Goal: Information Seeking & Learning: Learn about a topic

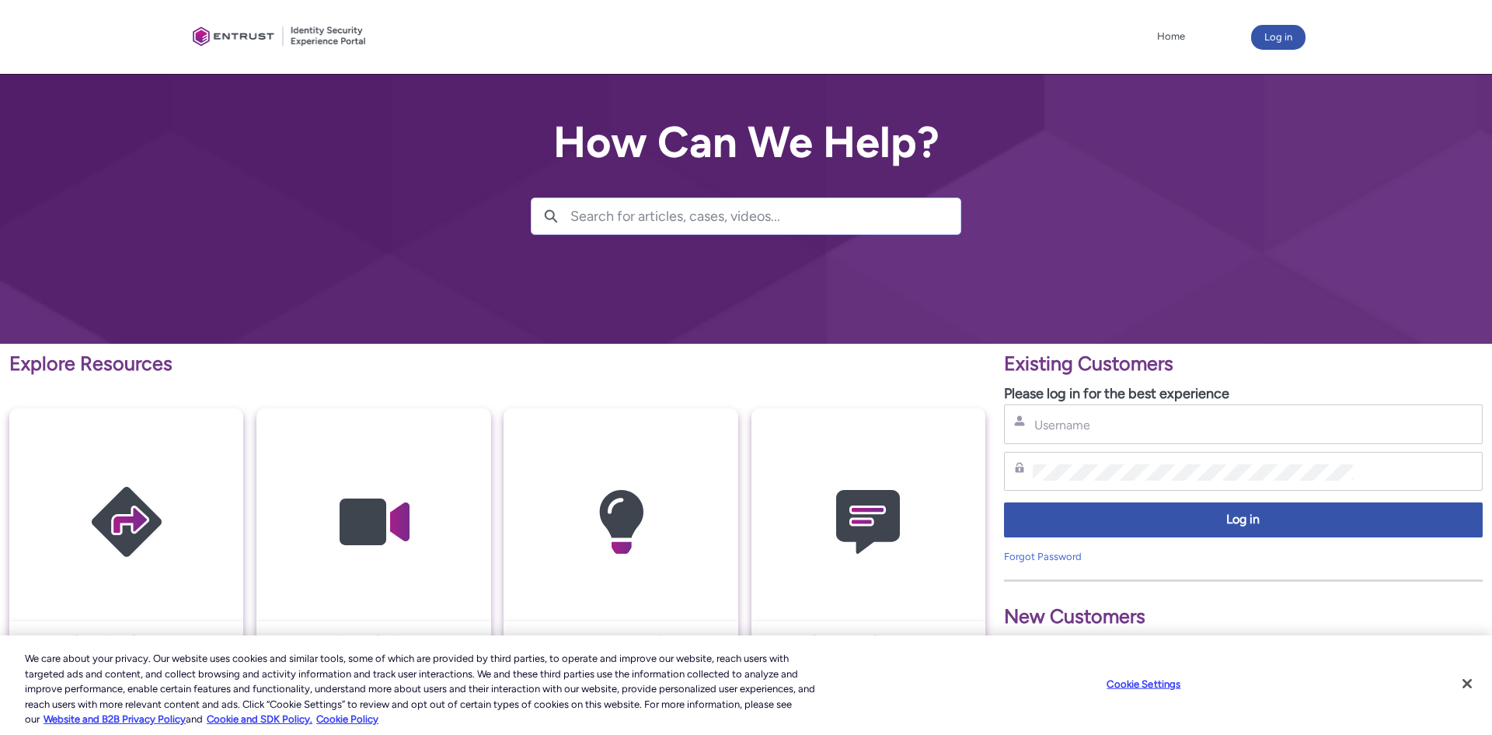
click at [1100, 622] on p "New Customers" at bounding box center [1243, 617] width 479 height 30
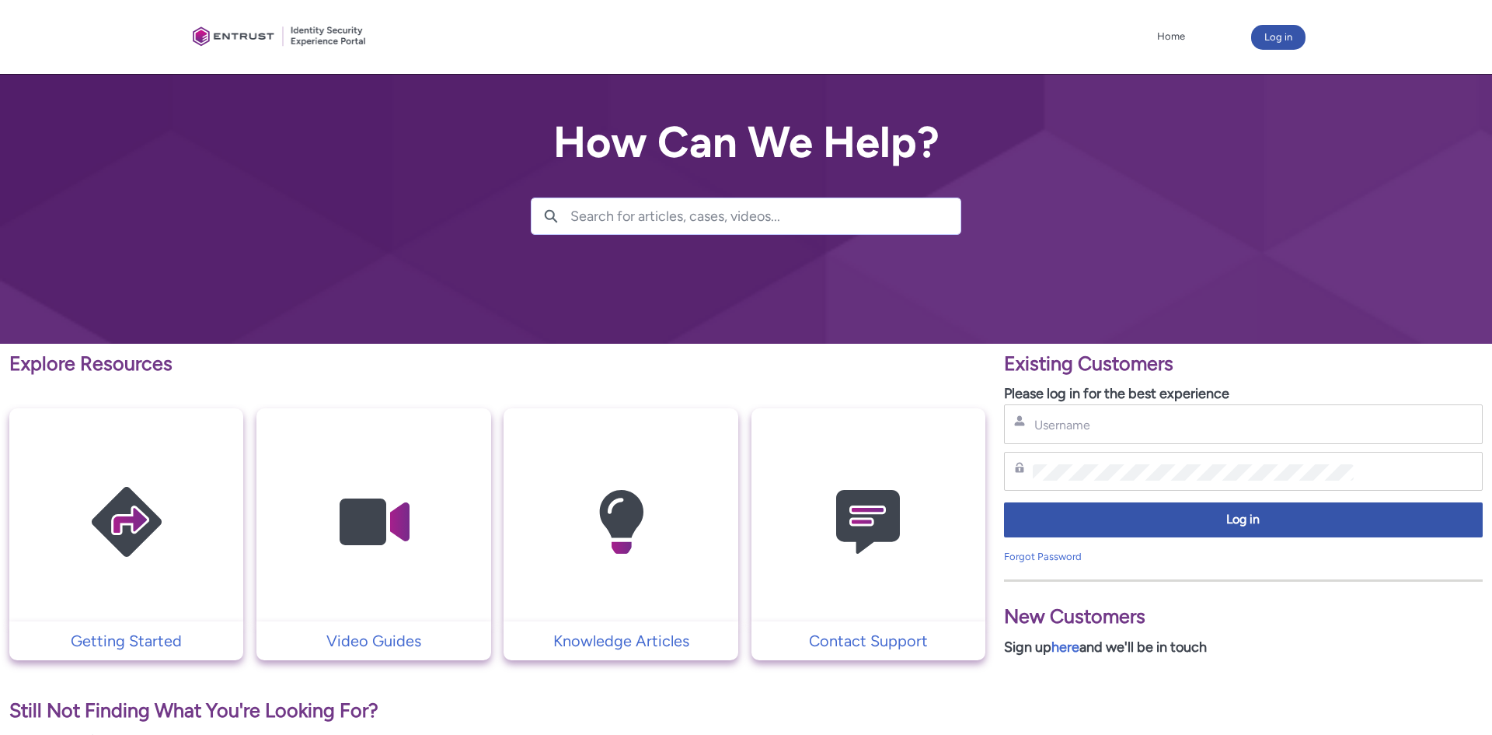
click at [1100, 622] on p "New Customers" at bounding box center [1243, 617] width 479 height 30
click at [115, 519] on img at bounding box center [127, 521] width 148 height 167
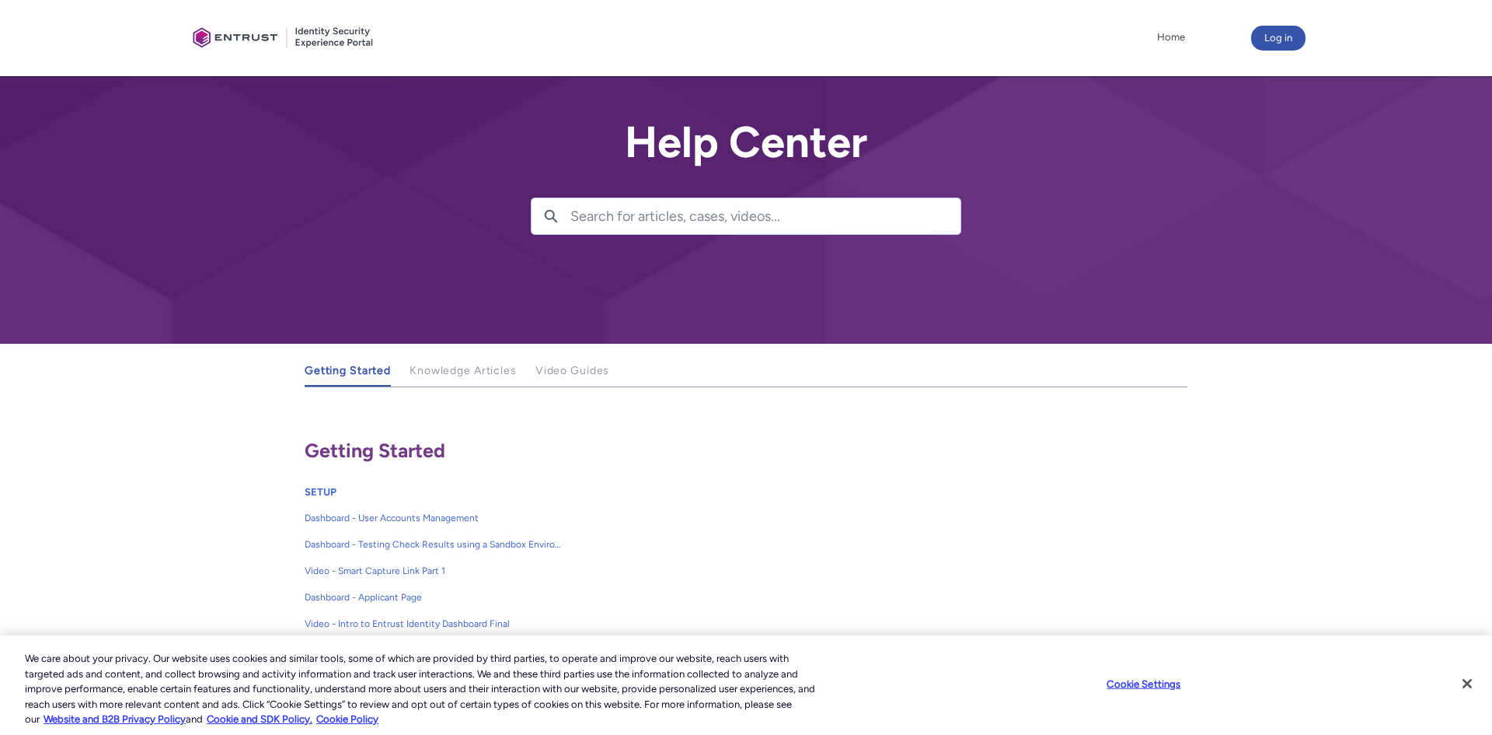
click at [921, 218] on input "Search for articles, cases, videos..." at bounding box center [766, 216] width 390 height 36
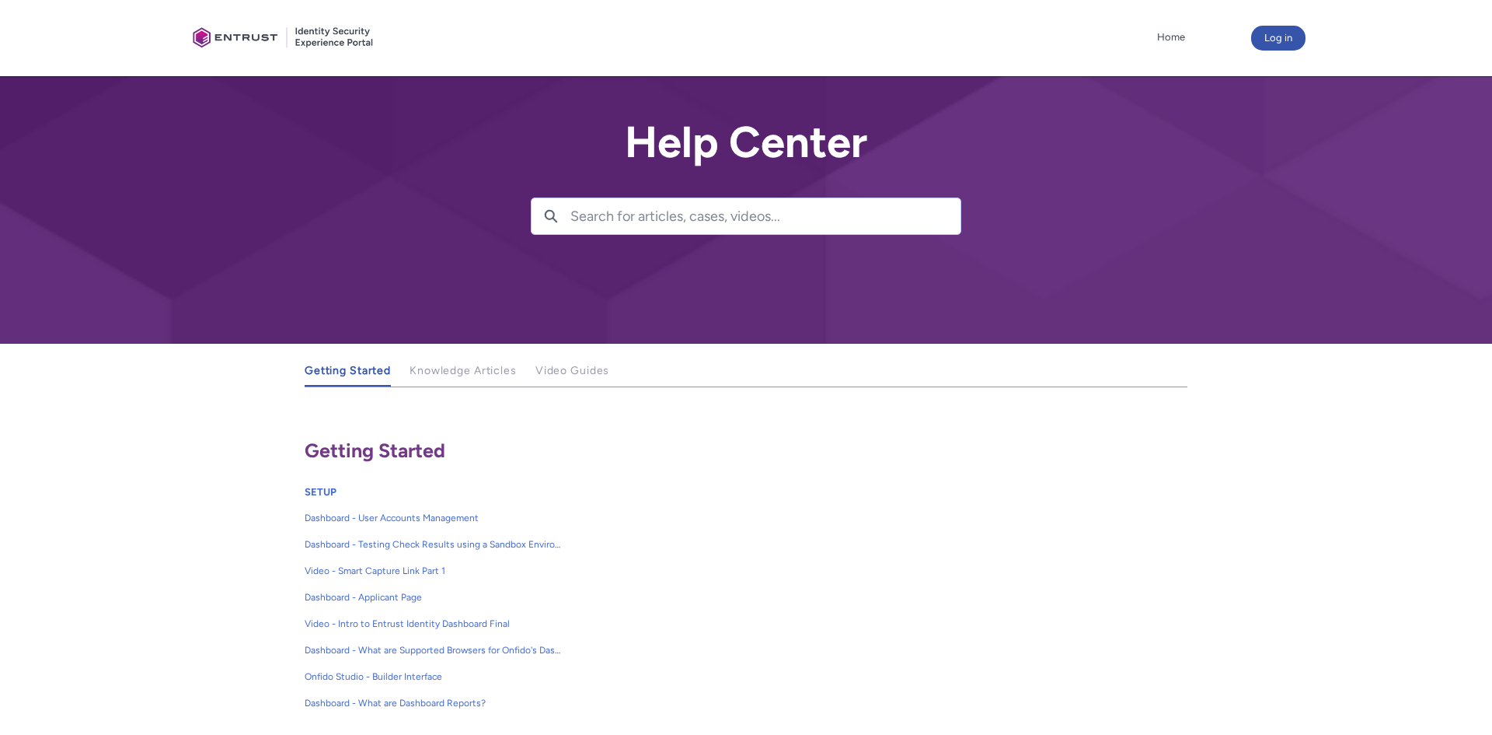
click at [921, 218] on input "Search for articles, cases, videos..." at bounding box center [766, 216] width 390 height 36
